Goal: Find specific page/section: Find specific page/section

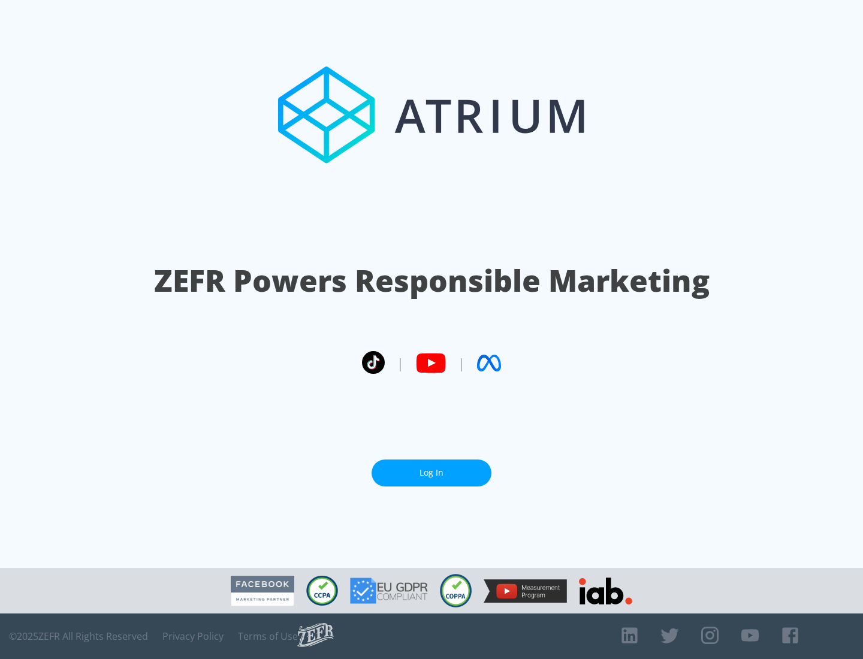
click at [432, 468] on link "Log In" at bounding box center [432, 473] width 120 height 27
